Goal: Communication & Community: Answer question/provide support

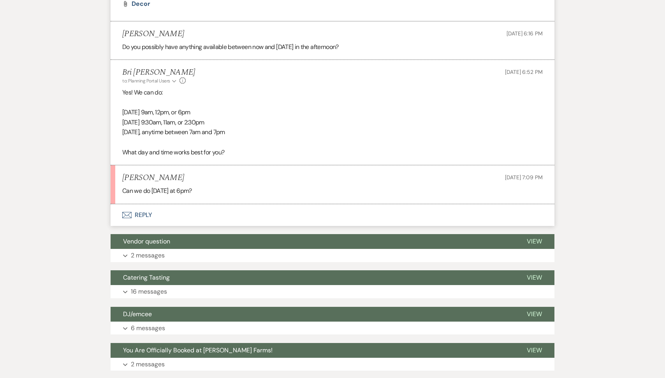
click at [160, 226] on button "Envelope Reply" at bounding box center [333, 215] width 444 height 22
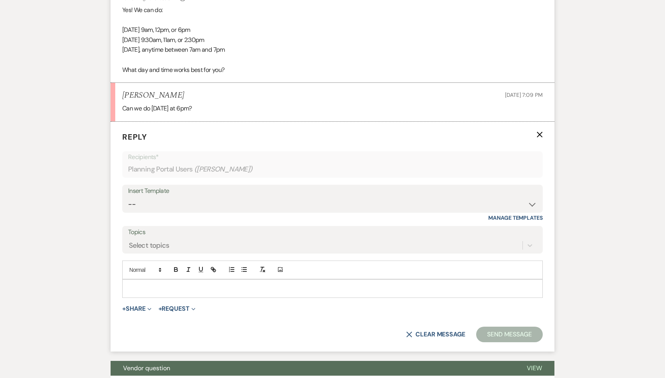
scroll to position [969, 0]
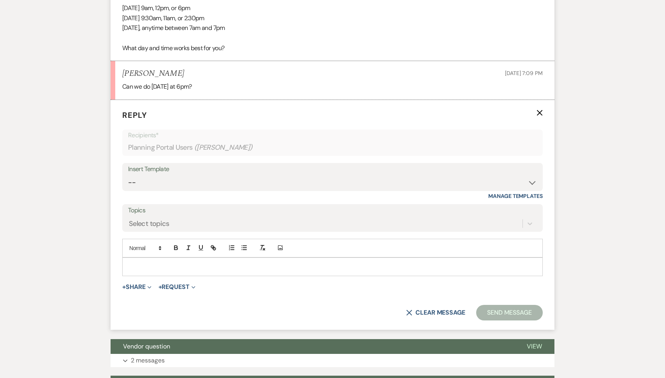
click at [154, 258] on div "Add Photo" at bounding box center [332, 248] width 420 height 19
click at [158, 276] on div at bounding box center [333, 267] width 420 height 18
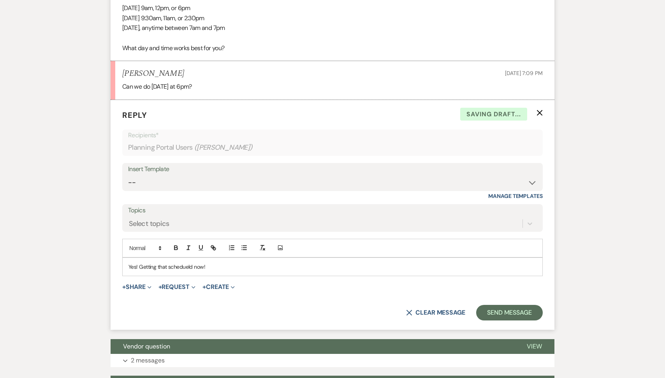
click at [180, 271] on p "Yes! Getting that schedueld now!" at bounding box center [332, 267] width 408 height 9
drag, startPoint x: 168, startPoint y: 83, endPoint x: 122, endPoint y: 82, distance: 45.9
click at [122, 79] on div "[PERSON_NAME] [DATE] 7:09 PM" at bounding box center [332, 74] width 420 height 10
copy h5 "[PERSON_NAME]"
click at [507, 330] on form "Reply X Saving draft... Recipients* Planning Portal Users ( [PERSON_NAME] ) Ins…" at bounding box center [333, 215] width 444 height 230
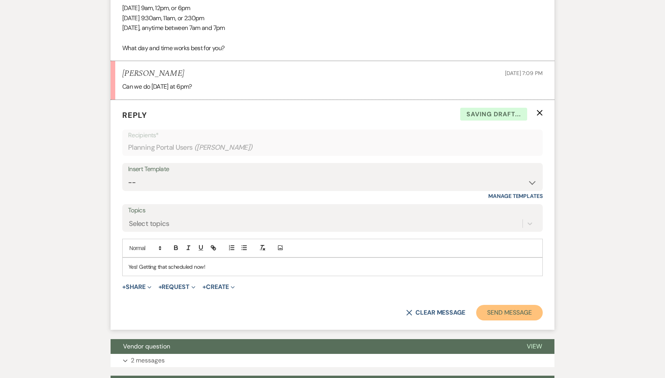
click at [499, 319] on button "Send Message" at bounding box center [509, 313] width 67 height 16
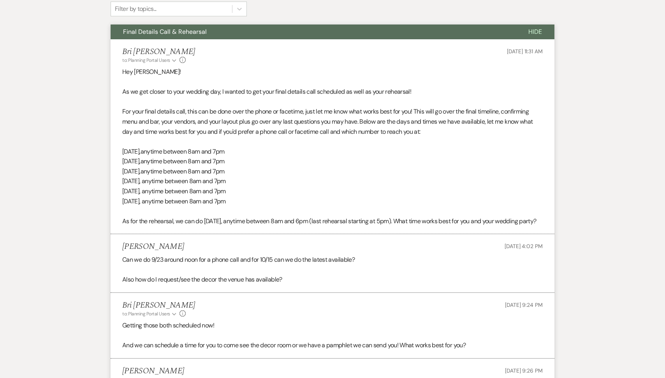
scroll to position [16, 0]
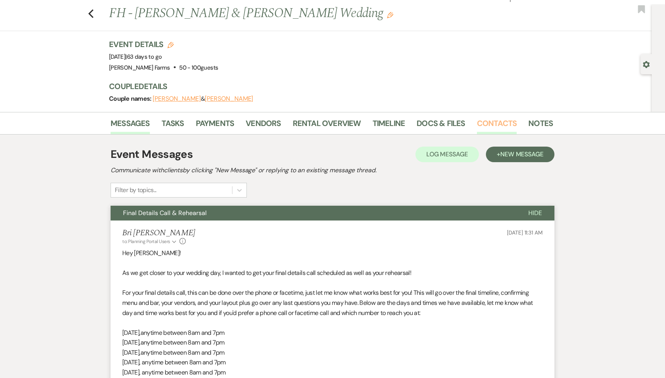
click at [499, 126] on link "Contacts" at bounding box center [497, 125] width 40 height 17
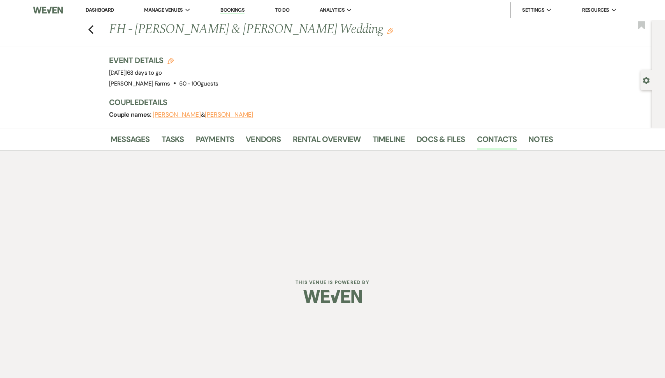
click at [646, 77] on use "button" at bounding box center [646, 80] width 7 height 7
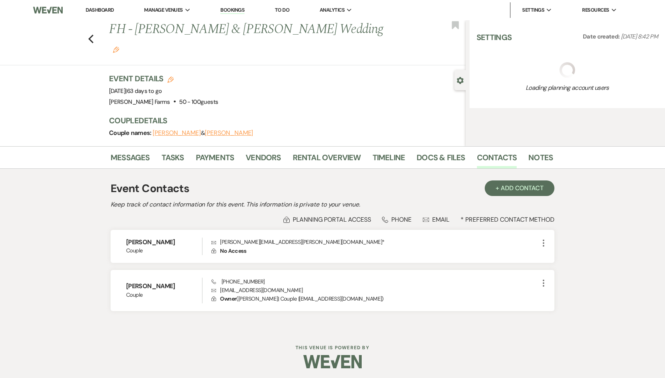
select select "5"
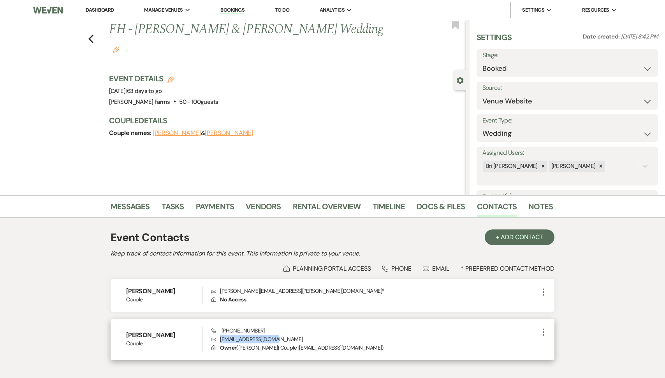
drag, startPoint x: 278, startPoint y: 339, endPoint x: 219, endPoint y: 339, distance: 59.2
click at [219, 339] on p "Envelope [EMAIL_ADDRESS][DOMAIN_NAME]" at bounding box center [374, 339] width 327 height 9
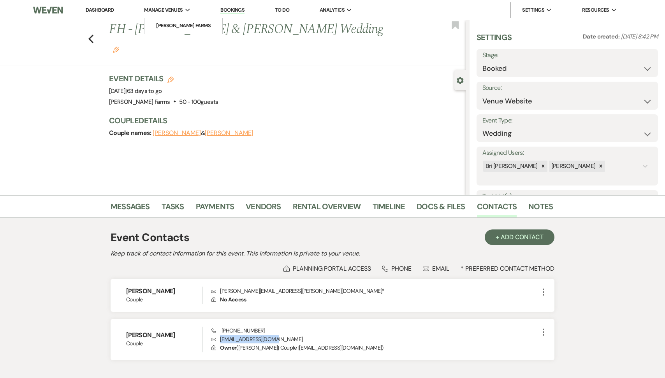
copy p "[EMAIL_ADDRESS][DOMAIN_NAME]"
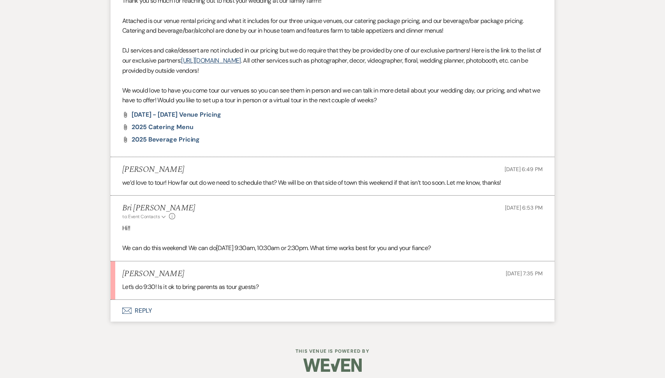
scroll to position [504, 0]
click at [174, 320] on button "Envelope Reply" at bounding box center [333, 311] width 444 height 22
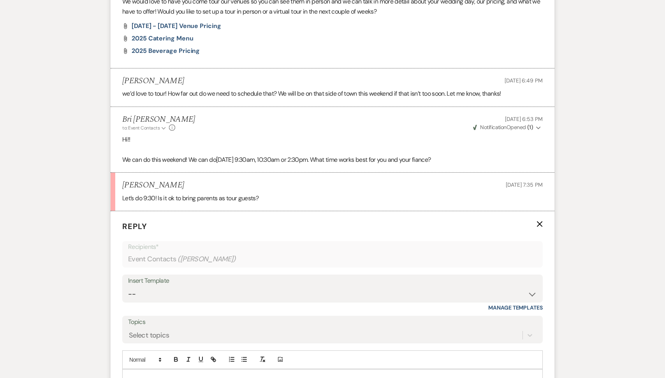
scroll to position [617, 0]
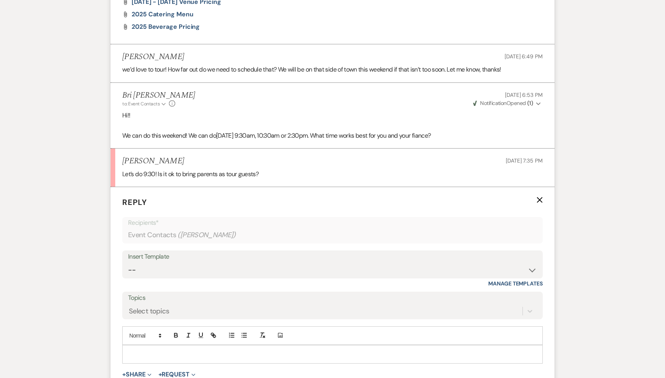
click at [160, 349] on div at bounding box center [333, 355] width 420 height 18
drag, startPoint x: 190, startPoint y: 162, endPoint x: 120, endPoint y: 162, distance: 70.1
click at [120, 162] on li "[PERSON_NAME] [DATE] 7:35 PM Let’s do 9:30! Is it ok to bring parents as tour g…" at bounding box center [333, 168] width 444 height 39
copy h5 "[PERSON_NAME]"
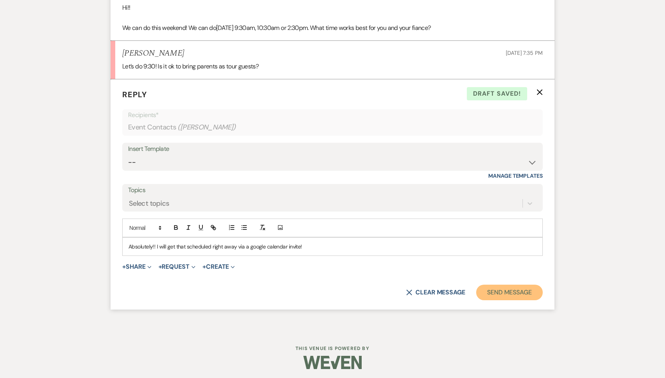
click at [520, 296] on button "Send Message" at bounding box center [509, 293] width 67 height 16
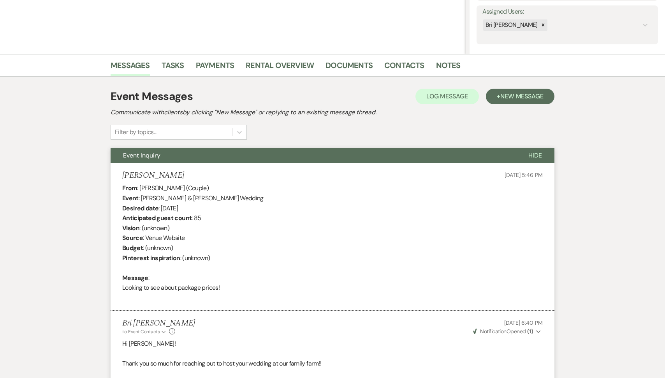
scroll to position [0, 0]
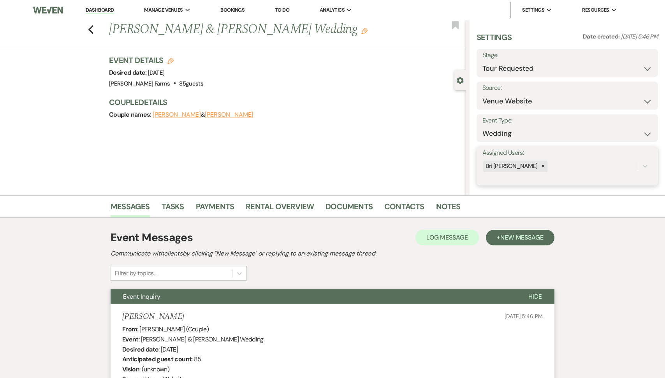
click at [546, 169] on div "Bri [PERSON_NAME]" at bounding box center [559, 167] width 155 height 14
type input "sa"
click at [541, 179] on div "[PERSON_NAME]" at bounding box center [567, 186] width 170 height 16
click at [632, 171] on button "Save" at bounding box center [639, 167] width 38 height 16
click at [535, 67] on select "Inquiry Follow Up Tour Requested Tour Confirmed Toured Proposal Sent Booked Lost" at bounding box center [567, 68] width 170 height 15
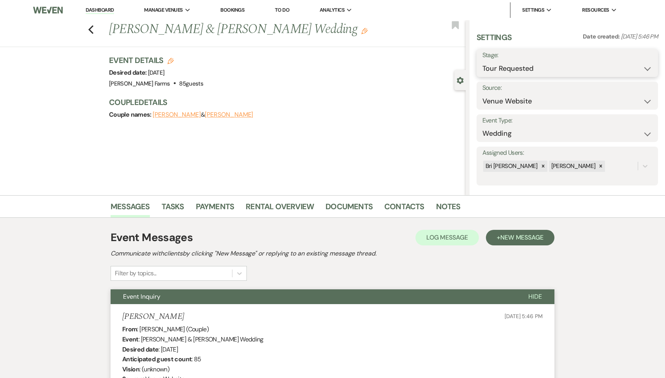
select select "4"
click at [647, 60] on button "Save" at bounding box center [638, 63] width 39 height 16
click at [409, 206] on link "Contacts" at bounding box center [404, 208] width 40 height 17
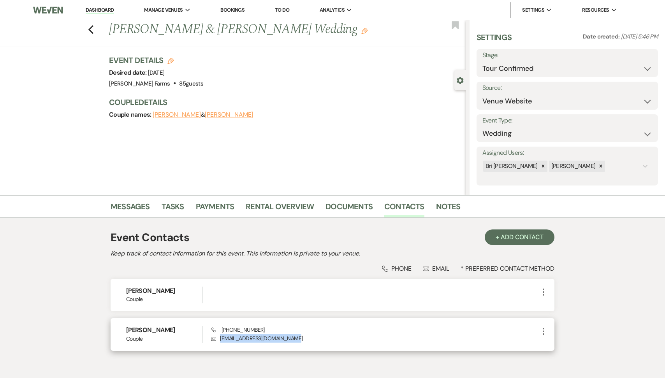
drag, startPoint x: 301, startPoint y: 336, endPoint x: 218, endPoint y: 335, distance: 83.7
click at [218, 335] on p "Envelope p.scarborough2194@gmail.com" at bounding box center [374, 338] width 327 height 9
copy p "p.scarborough2194@gmail.com"
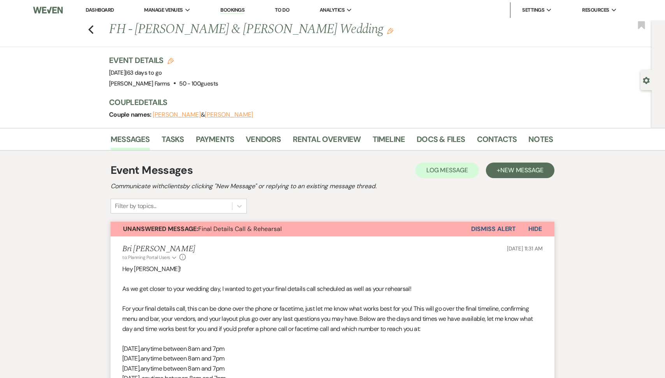
click at [479, 235] on button "Dismiss Alert" at bounding box center [493, 229] width 45 height 15
